Goal: Information Seeking & Learning: Learn about a topic

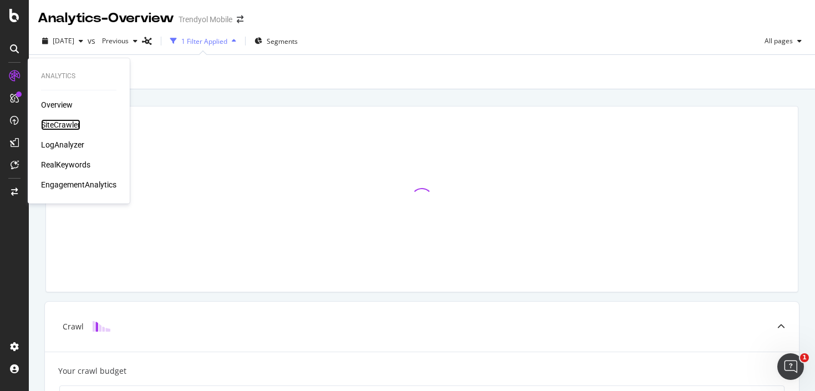
click at [62, 125] on div "SiteCrawler" at bounding box center [60, 124] width 39 height 11
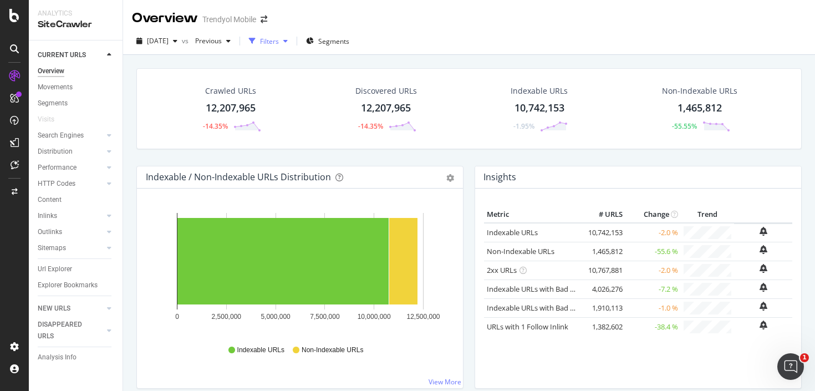
click at [279, 42] on div "Filters" at bounding box center [269, 41] width 19 height 9
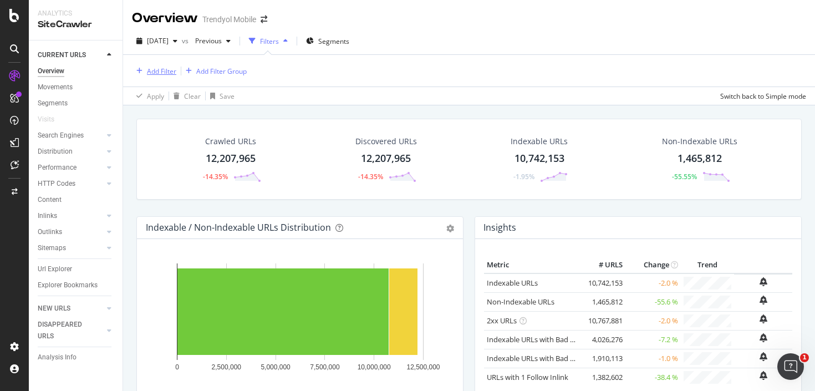
click at [167, 67] on div "Add Filter" at bounding box center [161, 71] width 29 height 9
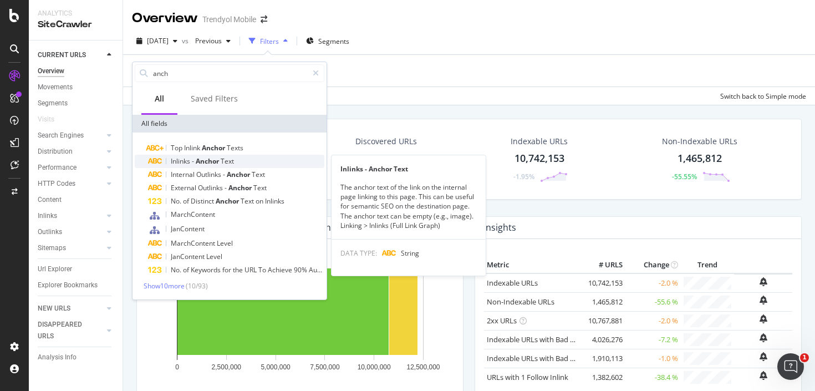
type input "anch"
click at [238, 161] on div "Inlinks - Anchor Text" at bounding box center [236, 161] width 176 height 13
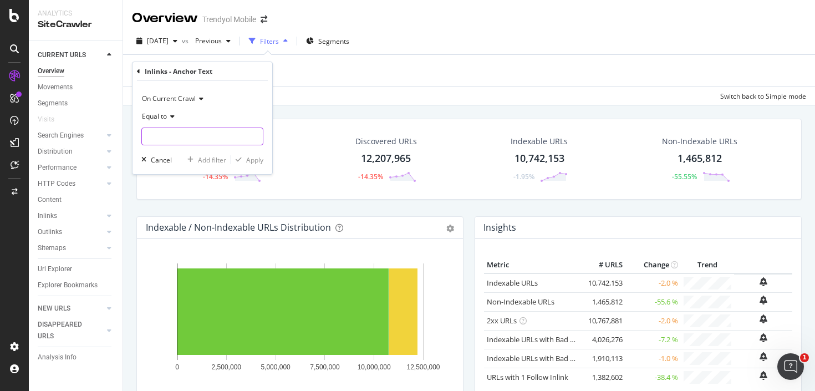
click at [191, 139] on input "text" at bounding box center [202, 136] width 121 height 18
paste input "[img.alt=search banner]"
type input "[img.alt=search banner]"
click at [249, 156] on div "Apply" at bounding box center [254, 159] width 17 height 9
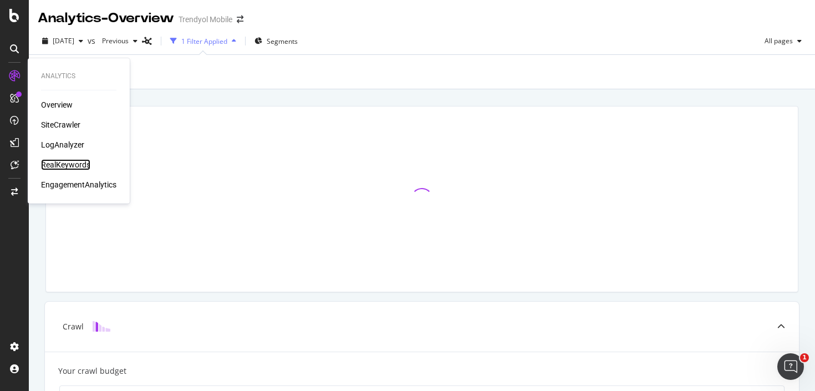
click at [55, 162] on div "RealKeywords" at bounding box center [65, 164] width 49 height 11
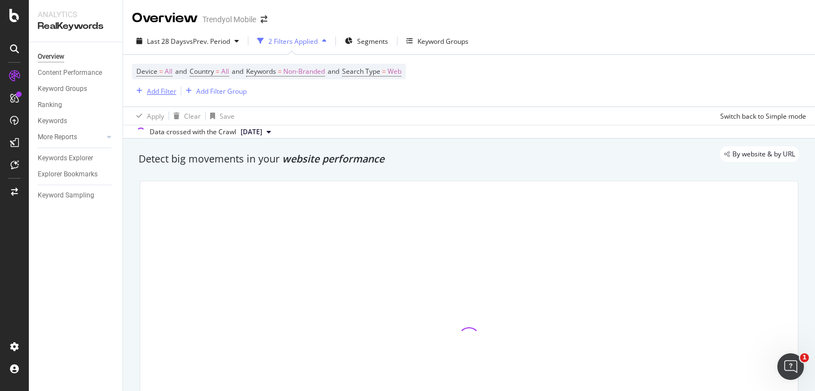
click at [165, 94] on div "Add Filter" at bounding box center [161, 90] width 29 height 9
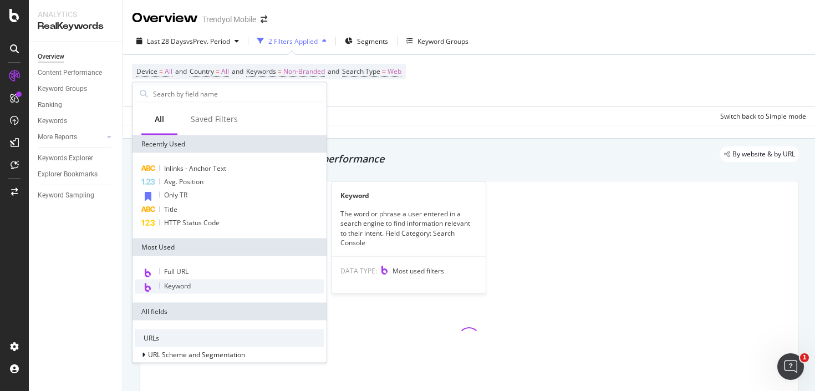
click at [190, 284] on span "Keyword" at bounding box center [177, 285] width 27 height 9
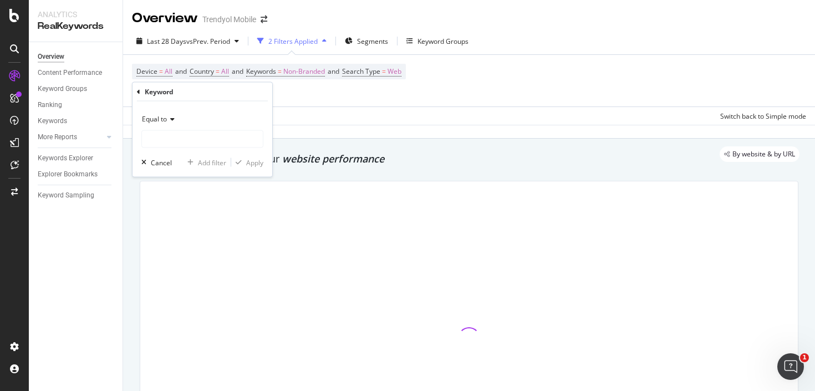
click at [169, 116] on icon at bounding box center [171, 119] width 8 height 7
click at [160, 127] on div "Equal to" at bounding box center [202, 119] width 122 height 18
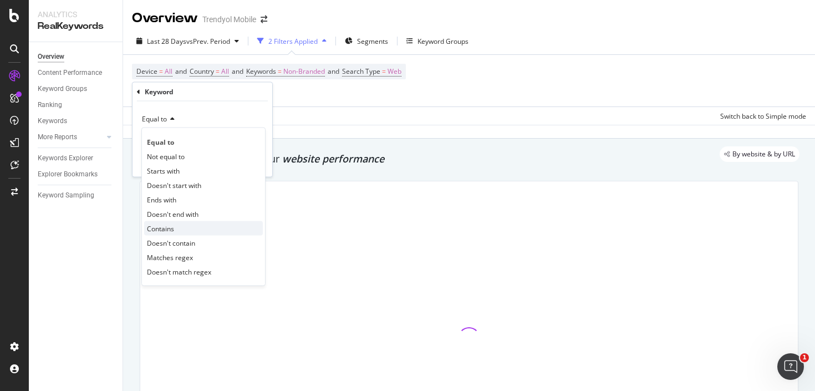
click at [186, 226] on div "Contains" at bounding box center [203, 228] width 119 height 14
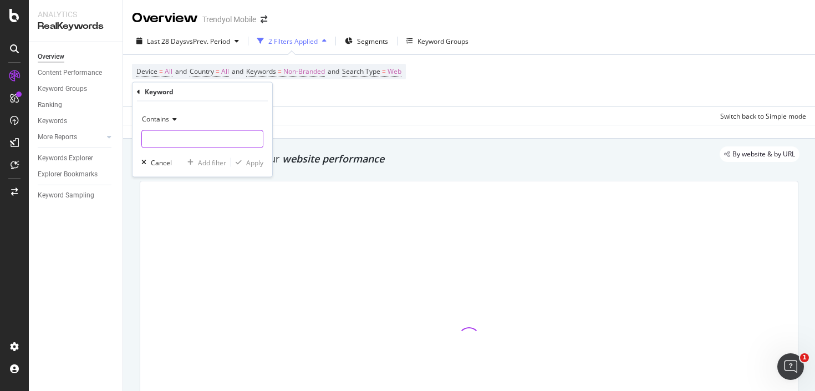
click at [177, 142] on input "text" at bounding box center [202, 139] width 121 height 18
type input "bilezik"
click at [248, 162] on div "Apply" at bounding box center [254, 161] width 17 height 9
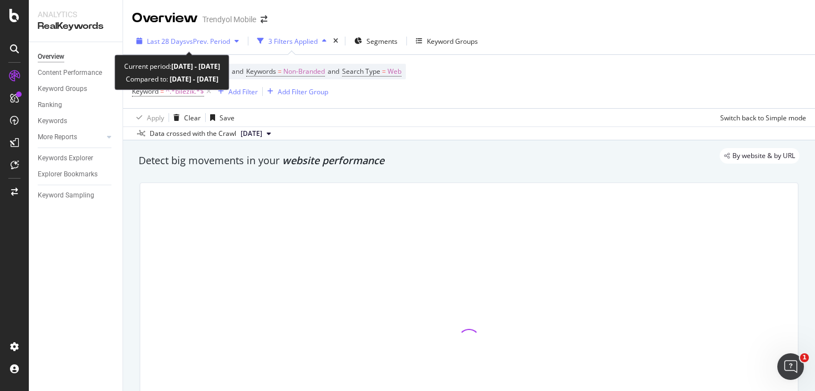
click at [203, 45] on span "vs Prev. Period" at bounding box center [208, 41] width 44 height 9
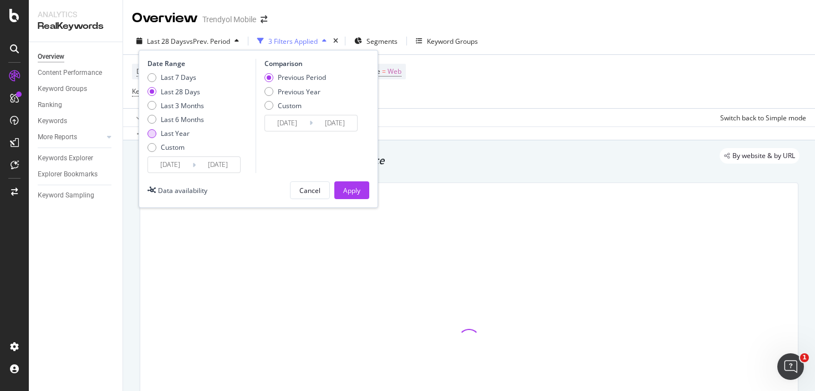
click at [177, 131] on div "Last Year" at bounding box center [175, 133] width 29 height 9
type input "2024/08/12"
type input "2023/08/13"
type input "2024/08/11"
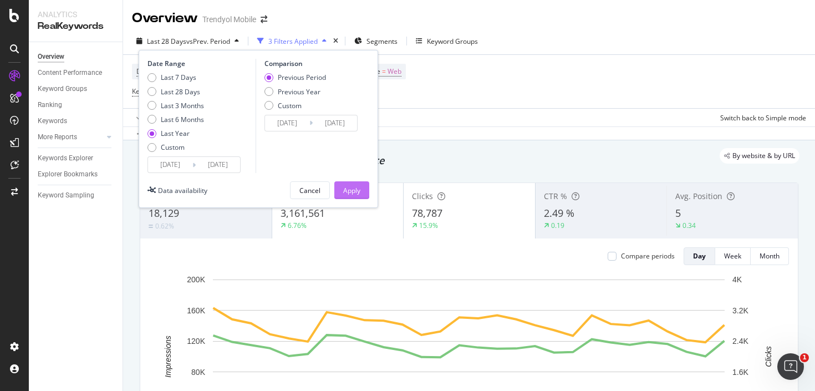
click at [339, 185] on button "Apply" at bounding box center [351, 190] width 35 height 18
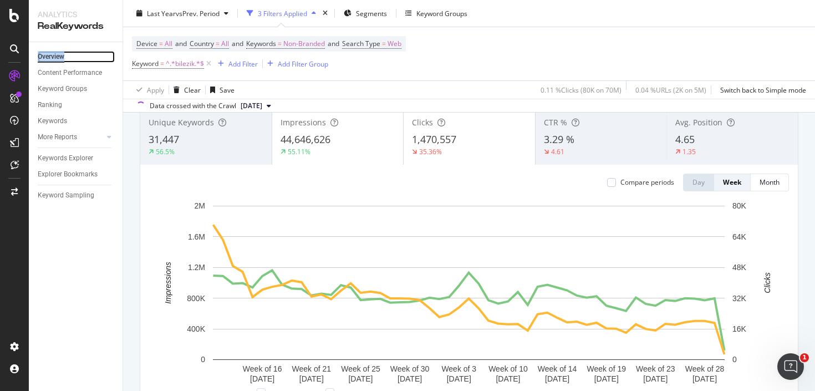
scroll to position [90, 0]
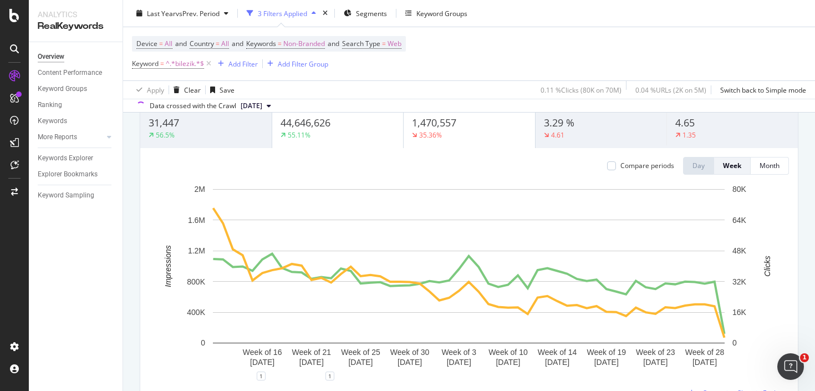
click at [704, 134] on div "1.35" at bounding box center [732, 135] width 114 height 10
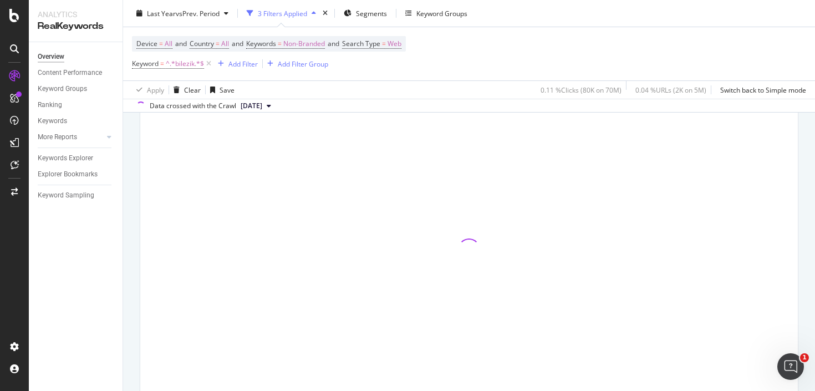
scroll to position [68, 0]
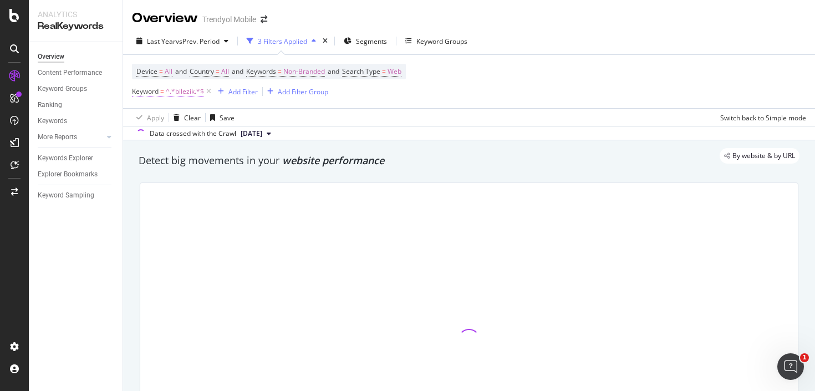
click at [180, 93] on span "^.*bilezik.*$" at bounding box center [185, 92] width 38 height 16
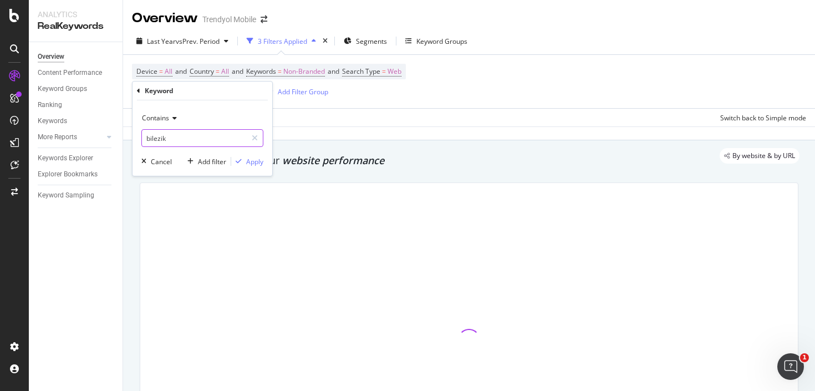
click at [197, 140] on input "bilezik" at bounding box center [194, 138] width 105 height 18
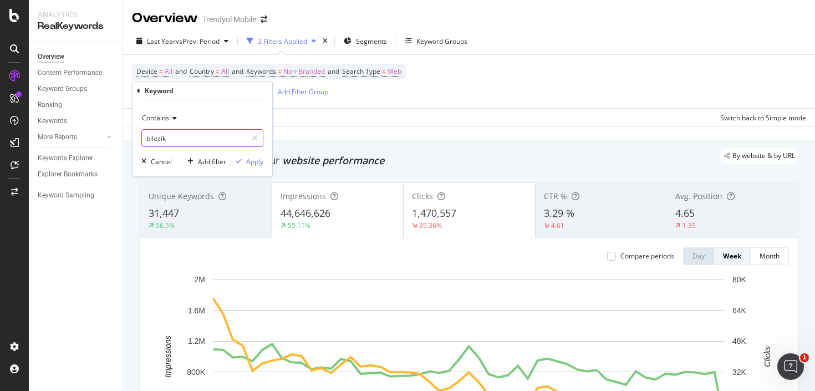
click at [197, 140] on input "bilezik" at bounding box center [194, 138] width 105 height 18
paste input "dyson"
type input "dyson"
click at [255, 165] on div "Apply" at bounding box center [254, 161] width 17 height 9
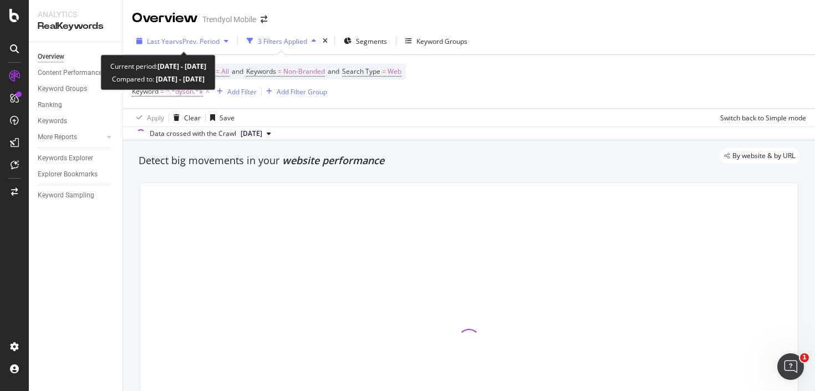
click at [203, 40] on span "vs Prev. Period" at bounding box center [198, 41] width 44 height 9
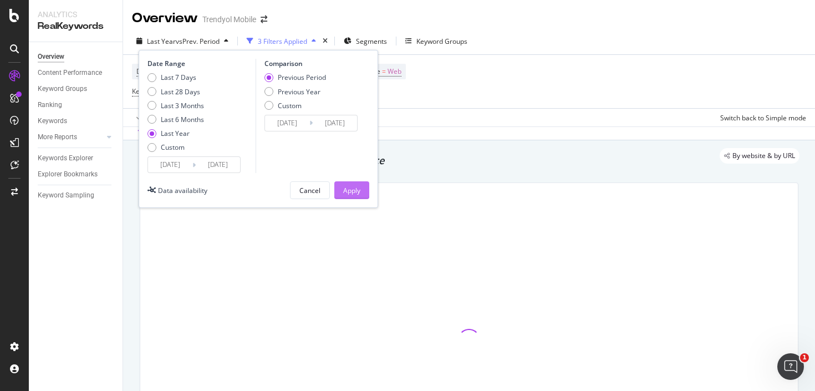
click at [339, 190] on button "Apply" at bounding box center [351, 190] width 35 height 18
